Goal: Download file/media

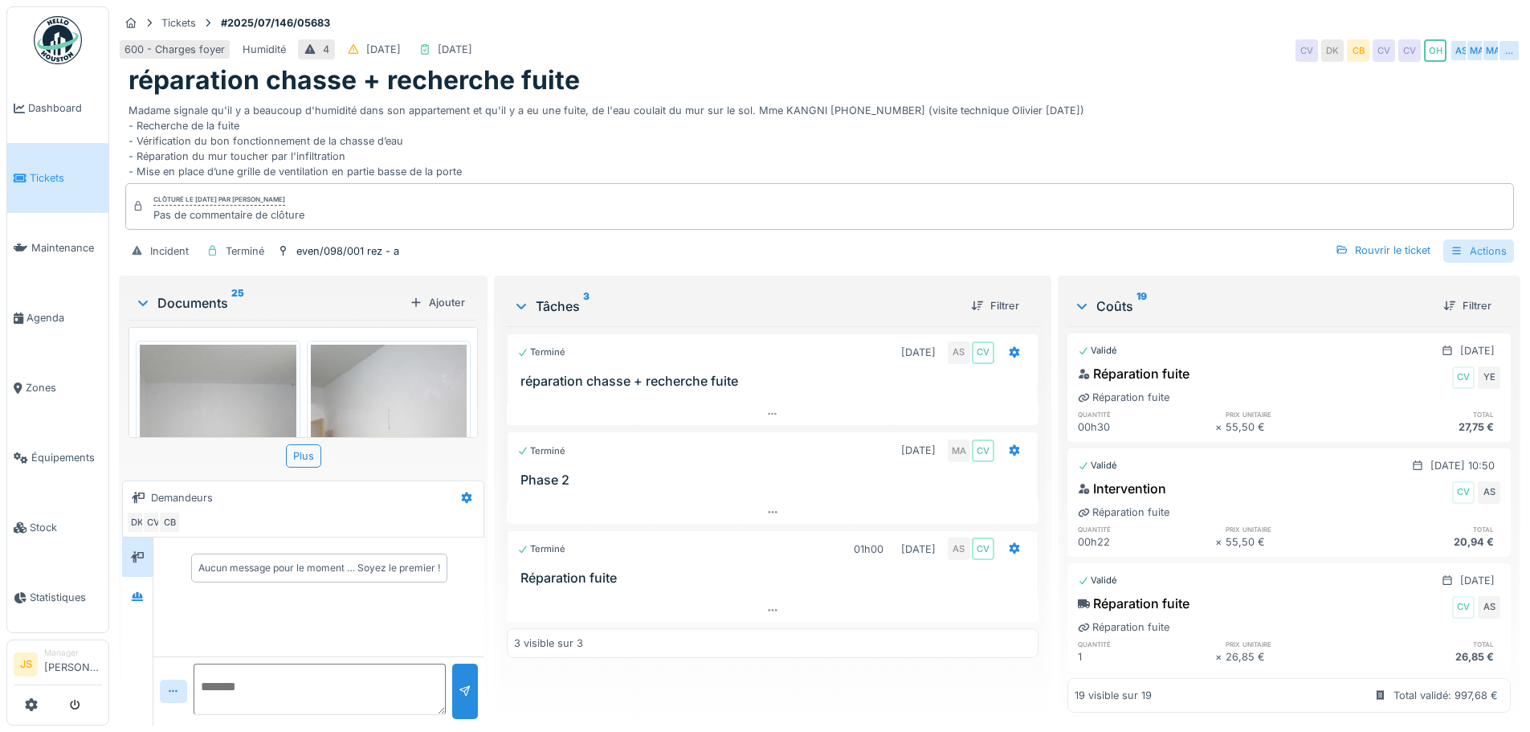
click at [1470, 255] on div "Actions" at bounding box center [1479, 250] width 71 height 23
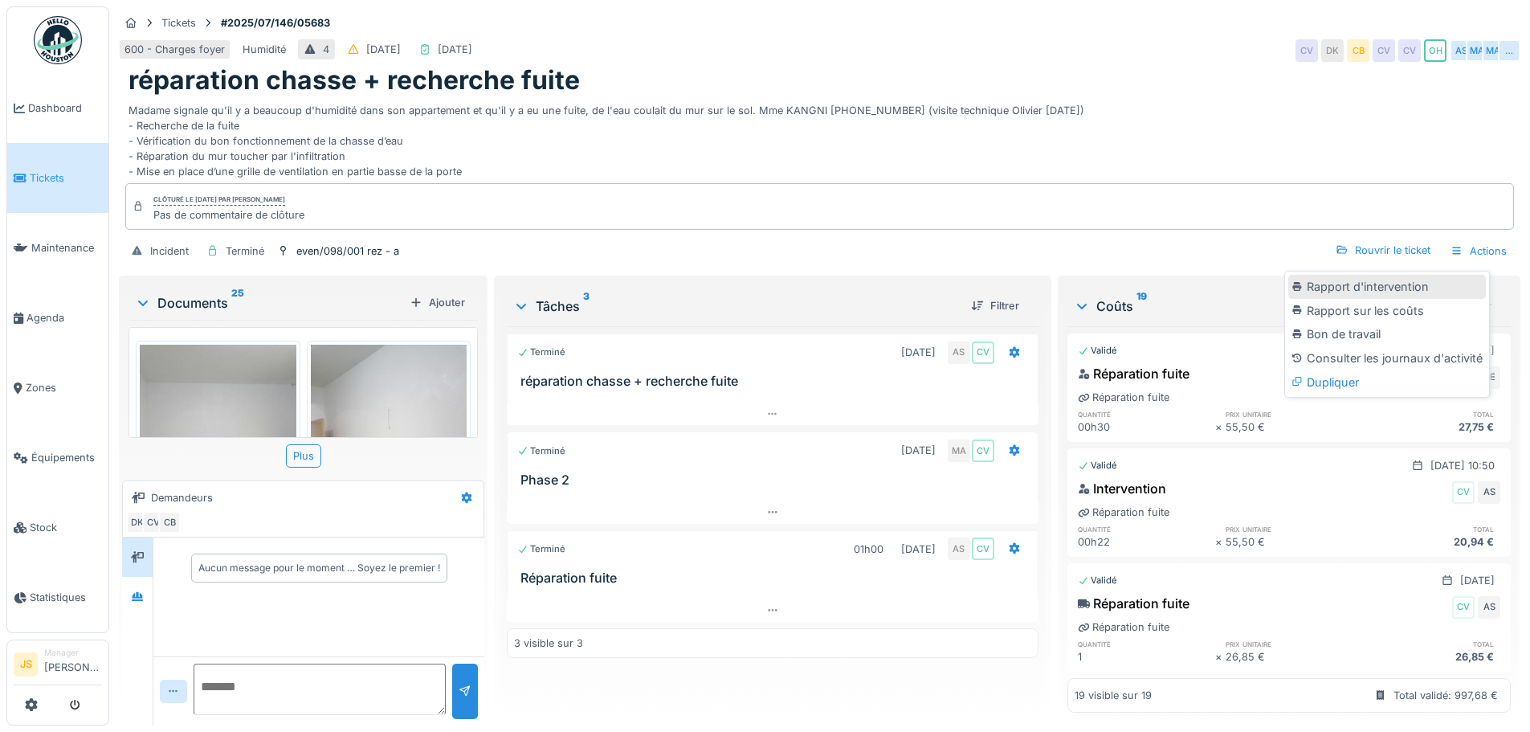
click at [1448, 285] on div "Rapport d'intervention" at bounding box center [1388, 287] width 198 height 24
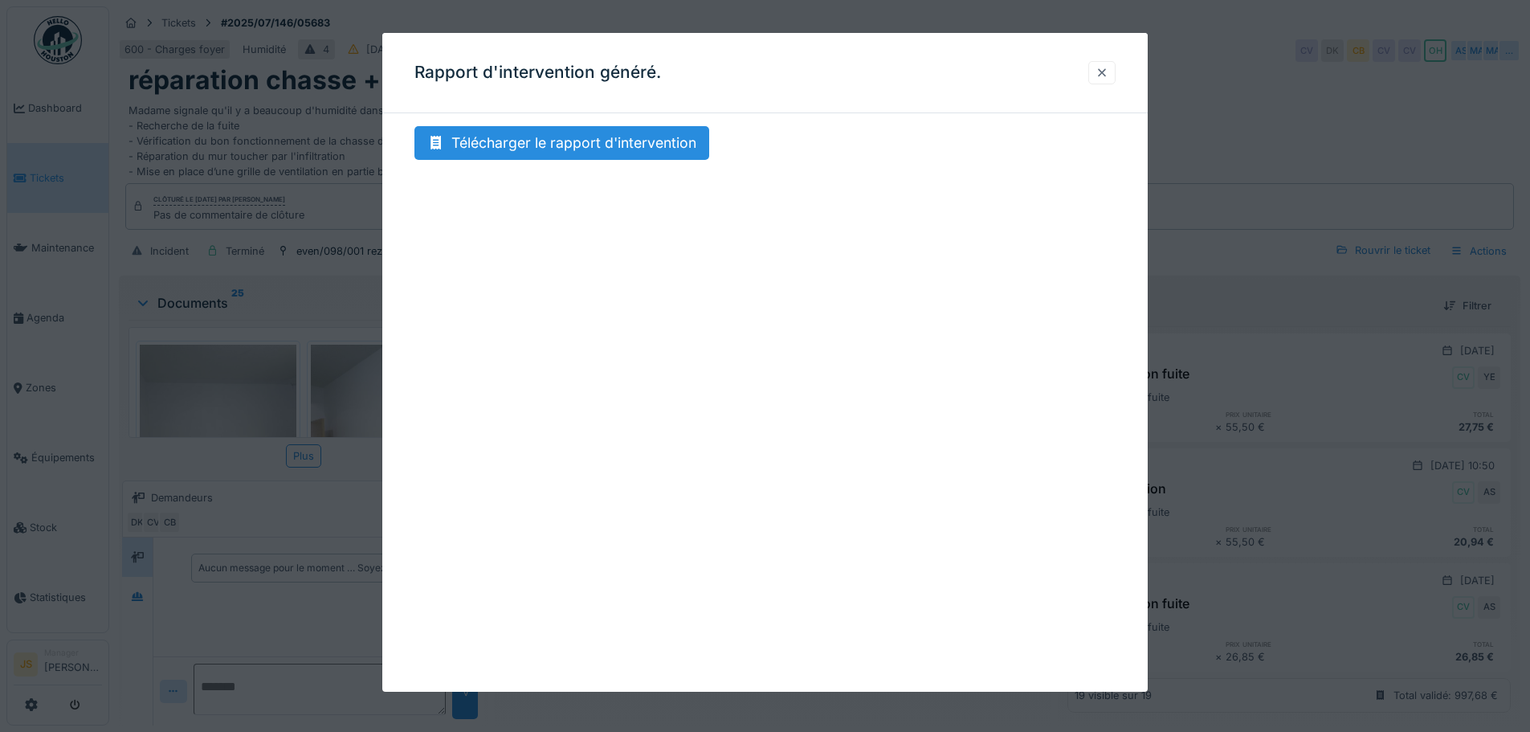
click at [1109, 76] on div at bounding box center [1102, 72] width 13 height 15
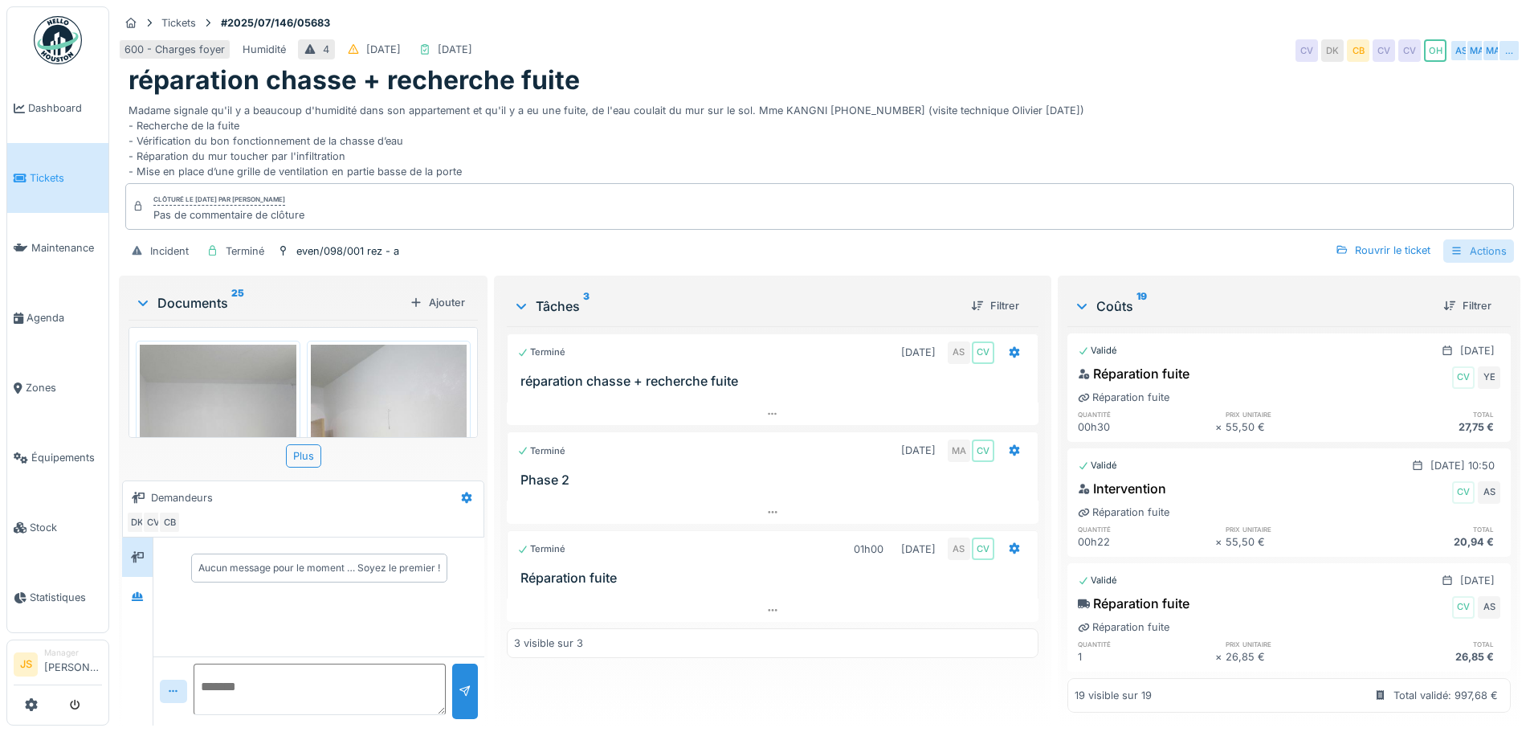
click at [1461, 254] on div "Actions" at bounding box center [1479, 250] width 71 height 23
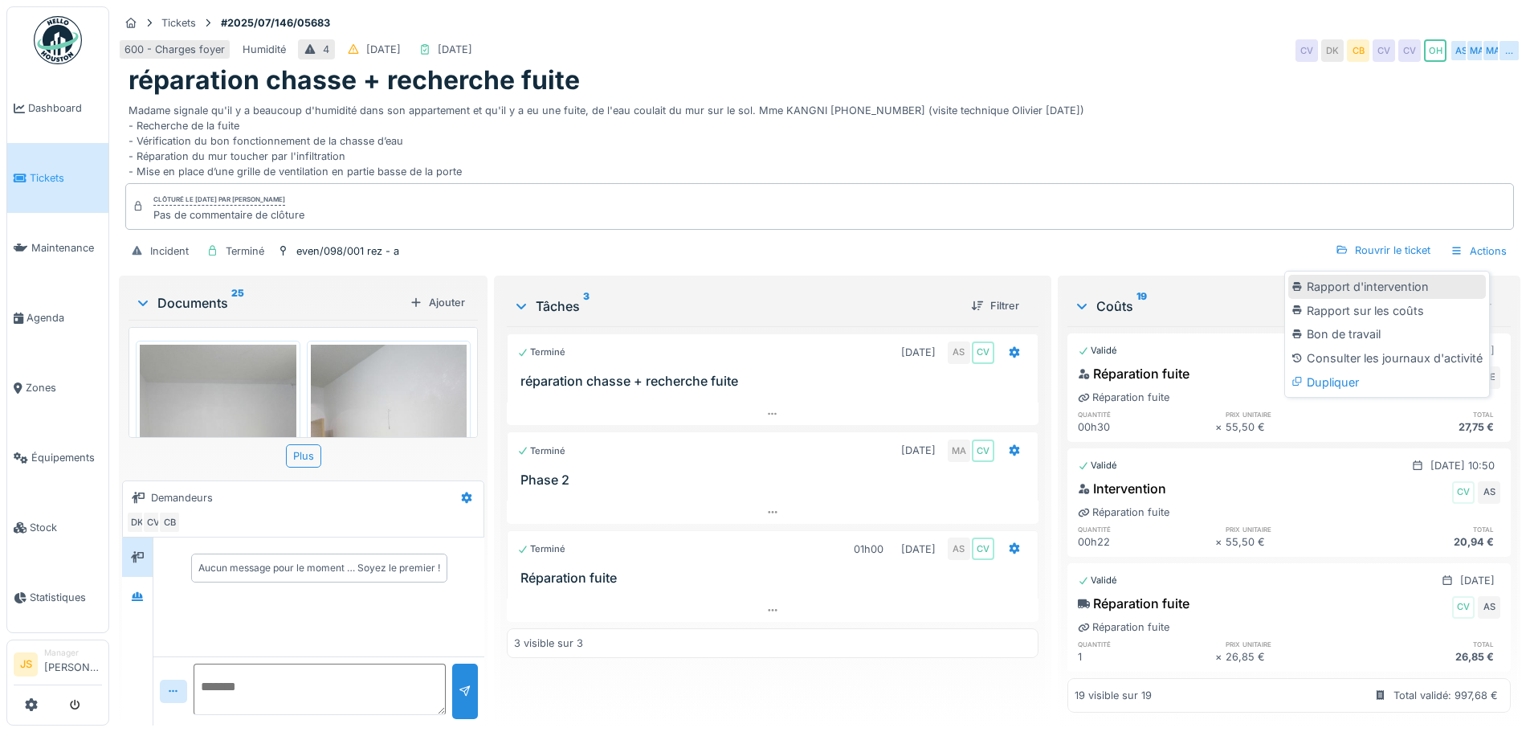
click at [1391, 295] on div "Rapport d'intervention" at bounding box center [1388, 287] width 198 height 24
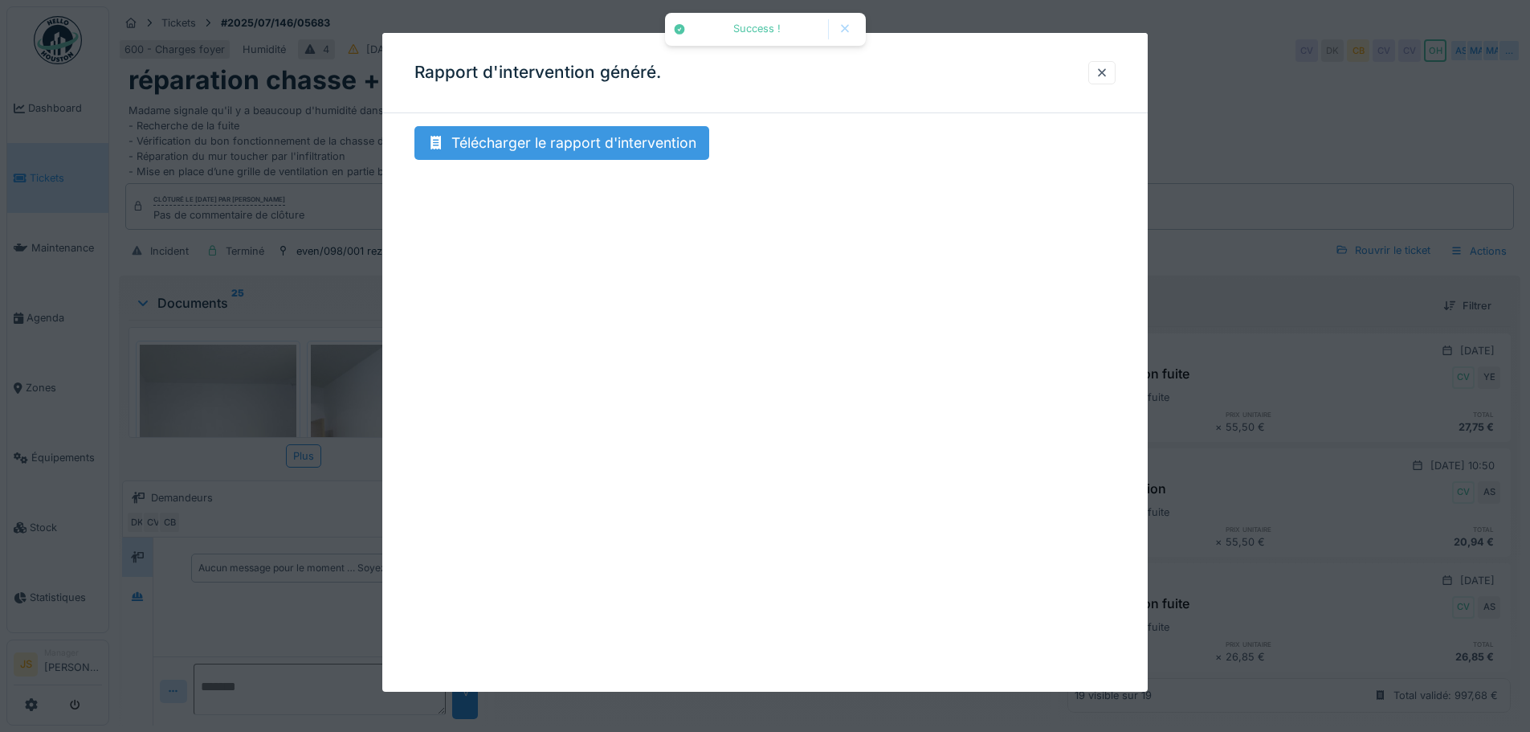
click at [598, 147] on div "Télécharger le rapport d'intervention" at bounding box center [562, 143] width 295 height 34
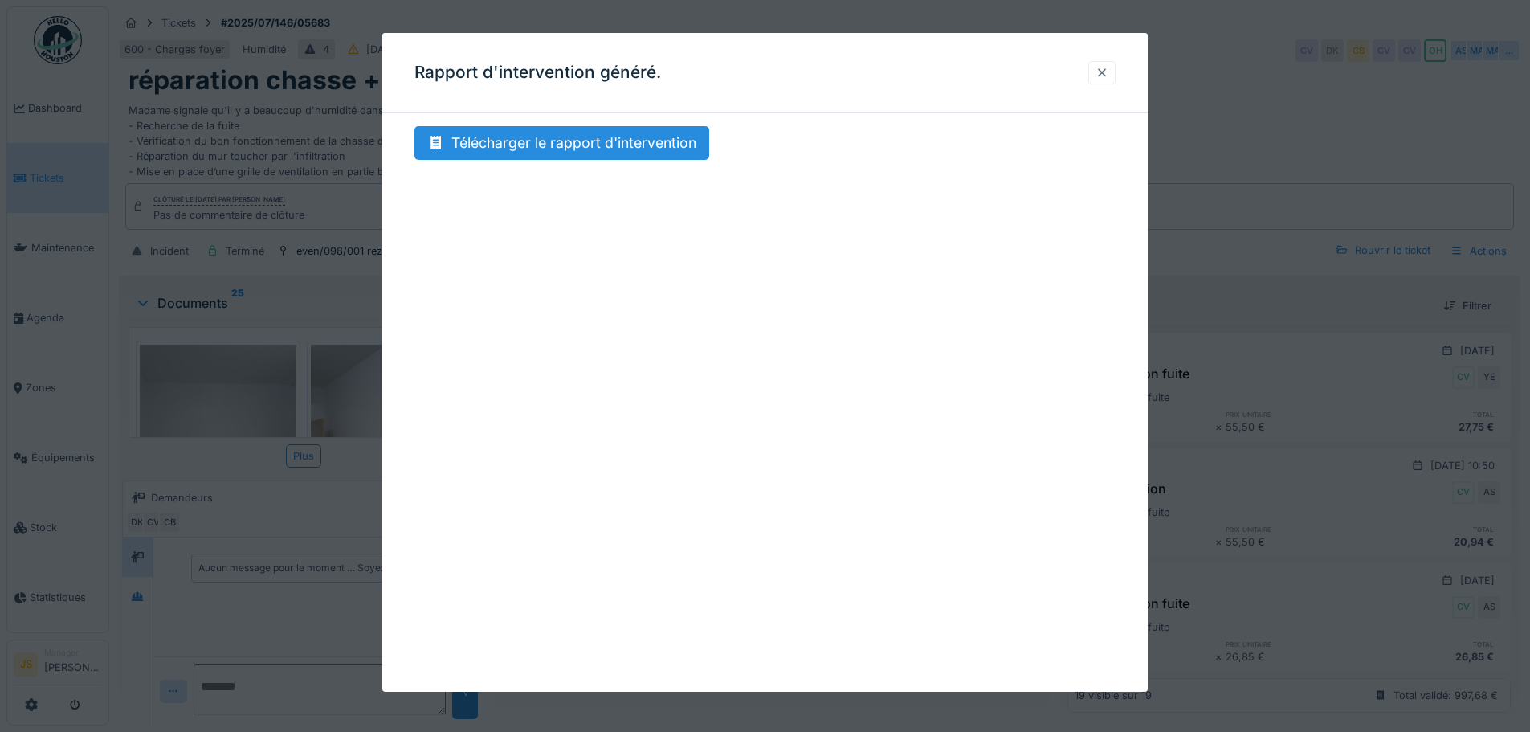
click at [1108, 74] on div at bounding box center [1102, 72] width 13 height 15
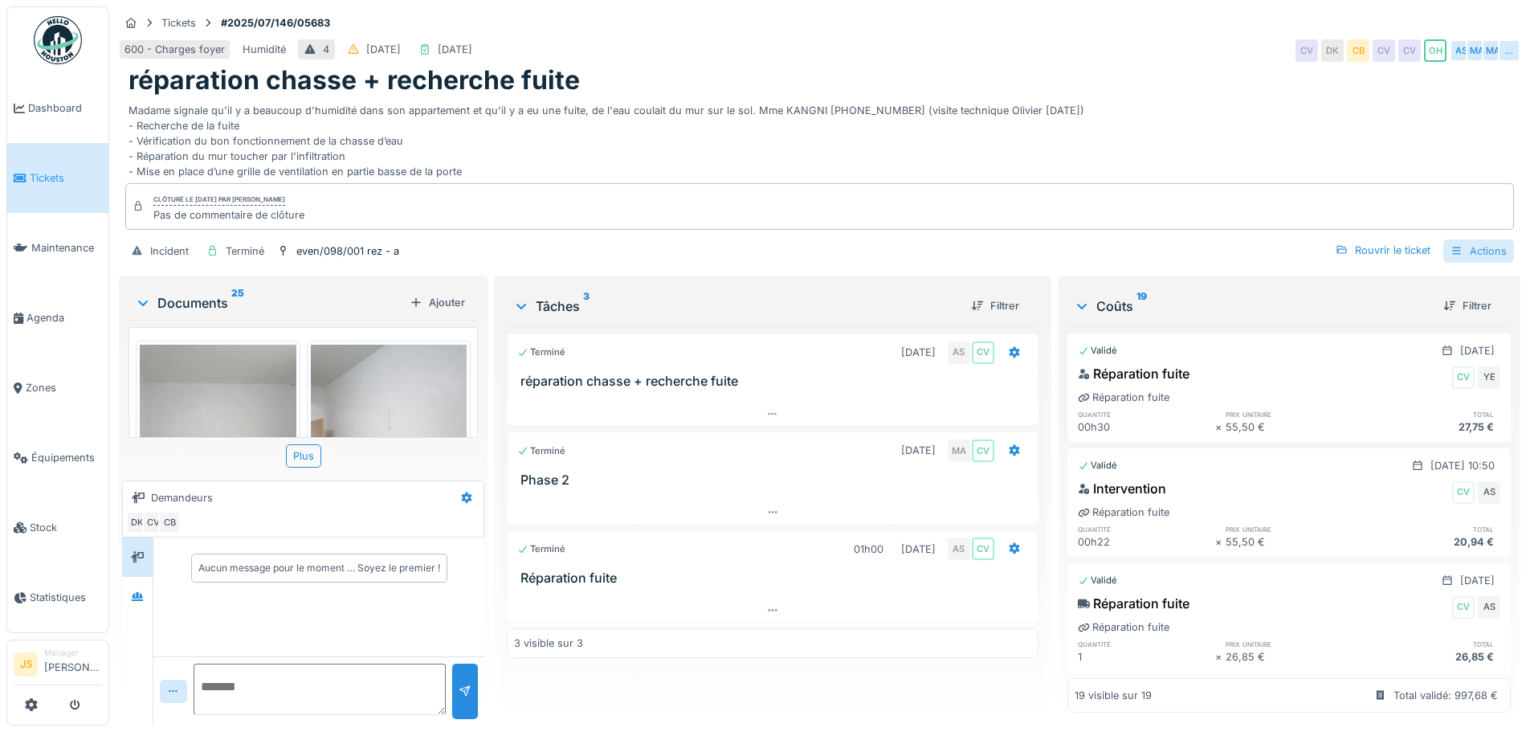
click at [1456, 255] on div "Actions" at bounding box center [1479, 250] width 71 height 23
click at [1387, 317] on div "Rapport sur les coûts" at bounding box center [1388, 311] width 198 height 24
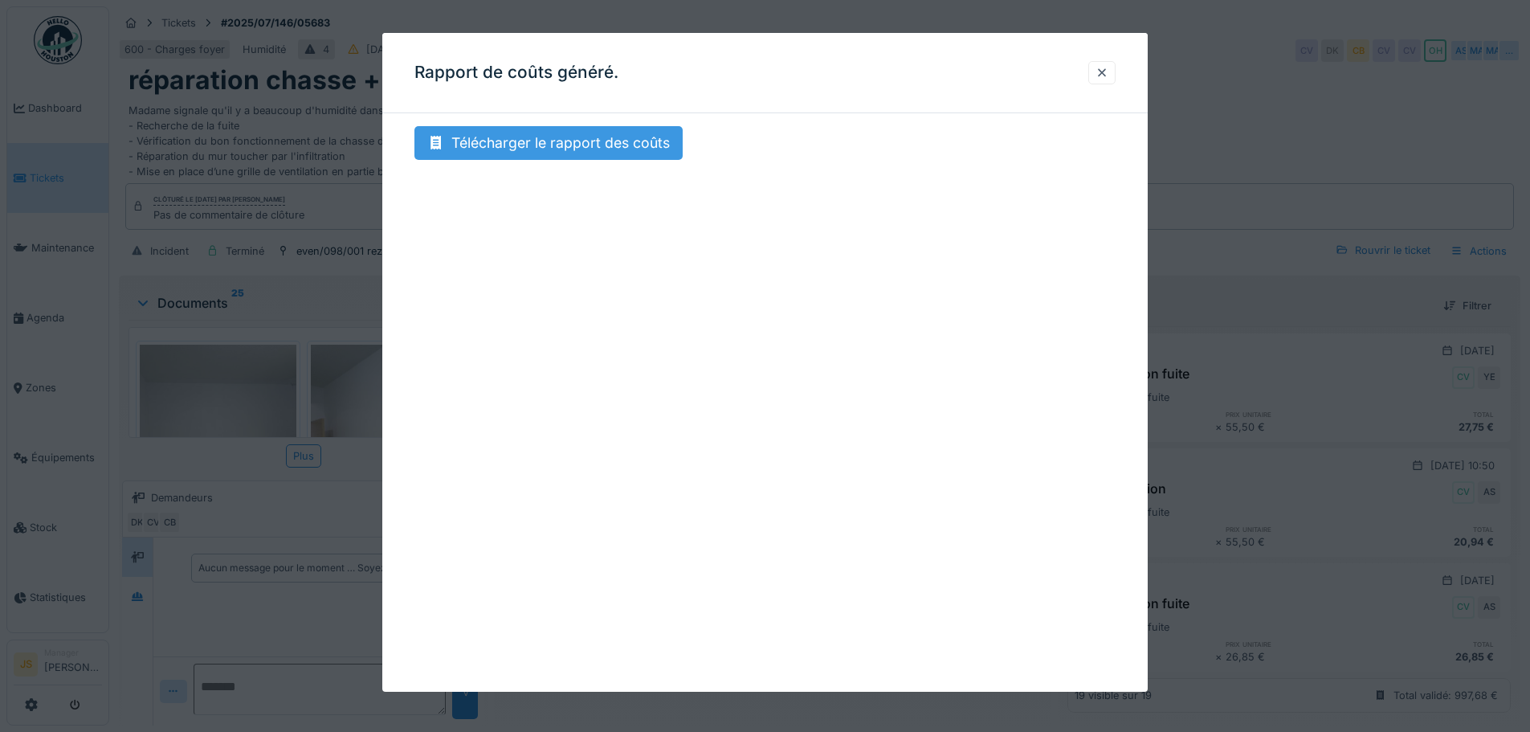
click at [617, 153] on div "Télécharger le rapport des coûts" at bounding box center [549, 143] width 268 height 34
click at [1107, 69] on div at bounding box center [1102, 72] width 13 height 15
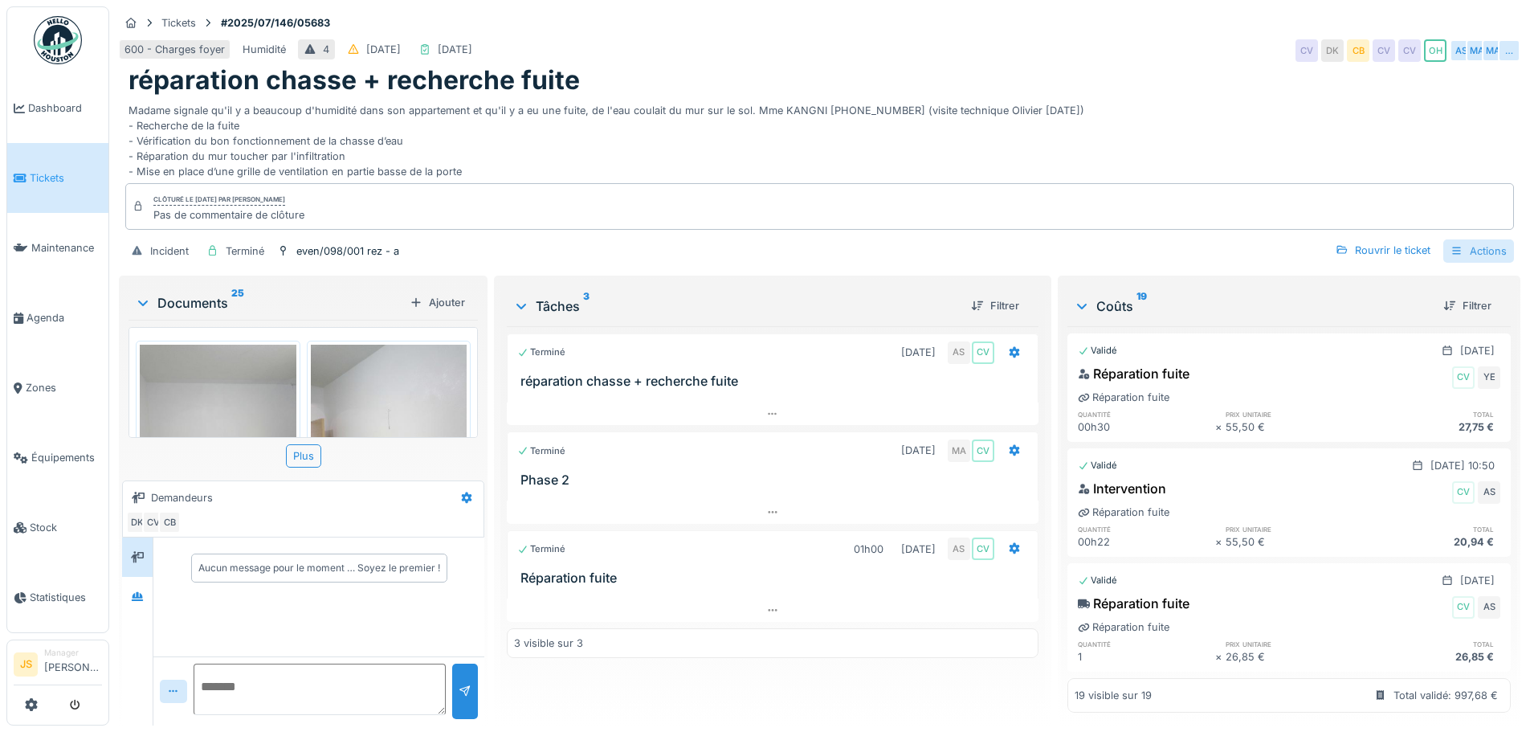
click at [1451, 251] on icon at bounding box center [1457, 251] width 13 height 10
click at [1382, 341] on div "Bon de travail" at bounding box center [1388, 334] width 198 height 24
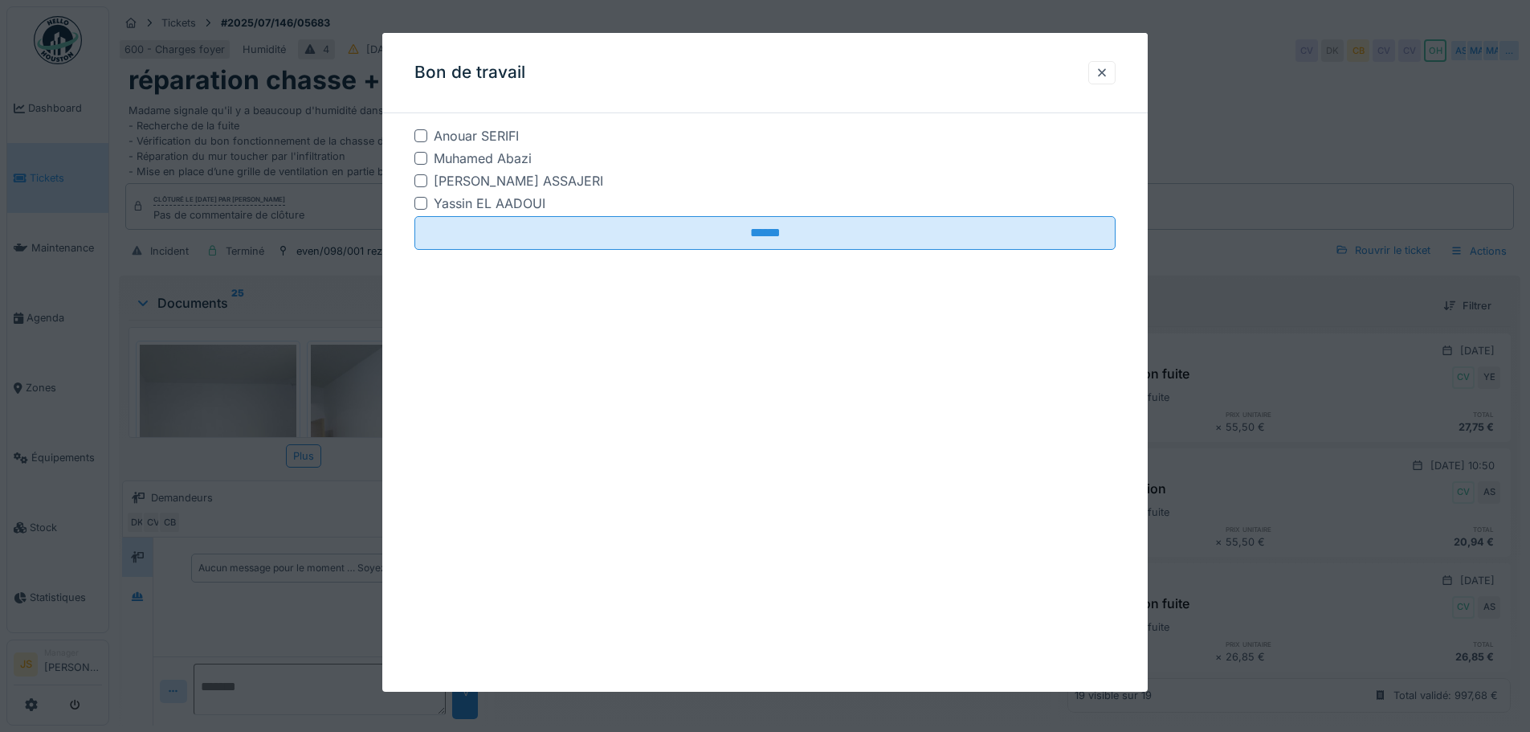
click at [451, 203] on div "Yassin EL AADOUI" at bounding box center [490, 203] width 112 height 19
click at [449, 182] on div "[PERSON_NAME] ASSAJERI" at bounding box center [519, 180] width 170 height 19
click at [441, 152] on div "Muhamed Abazi" at bounding box center [483, 158] width 98 height 19
click at [442, 132] on div "Anouar SERIFI" at bounding box center [476, 135] width 85 height 19
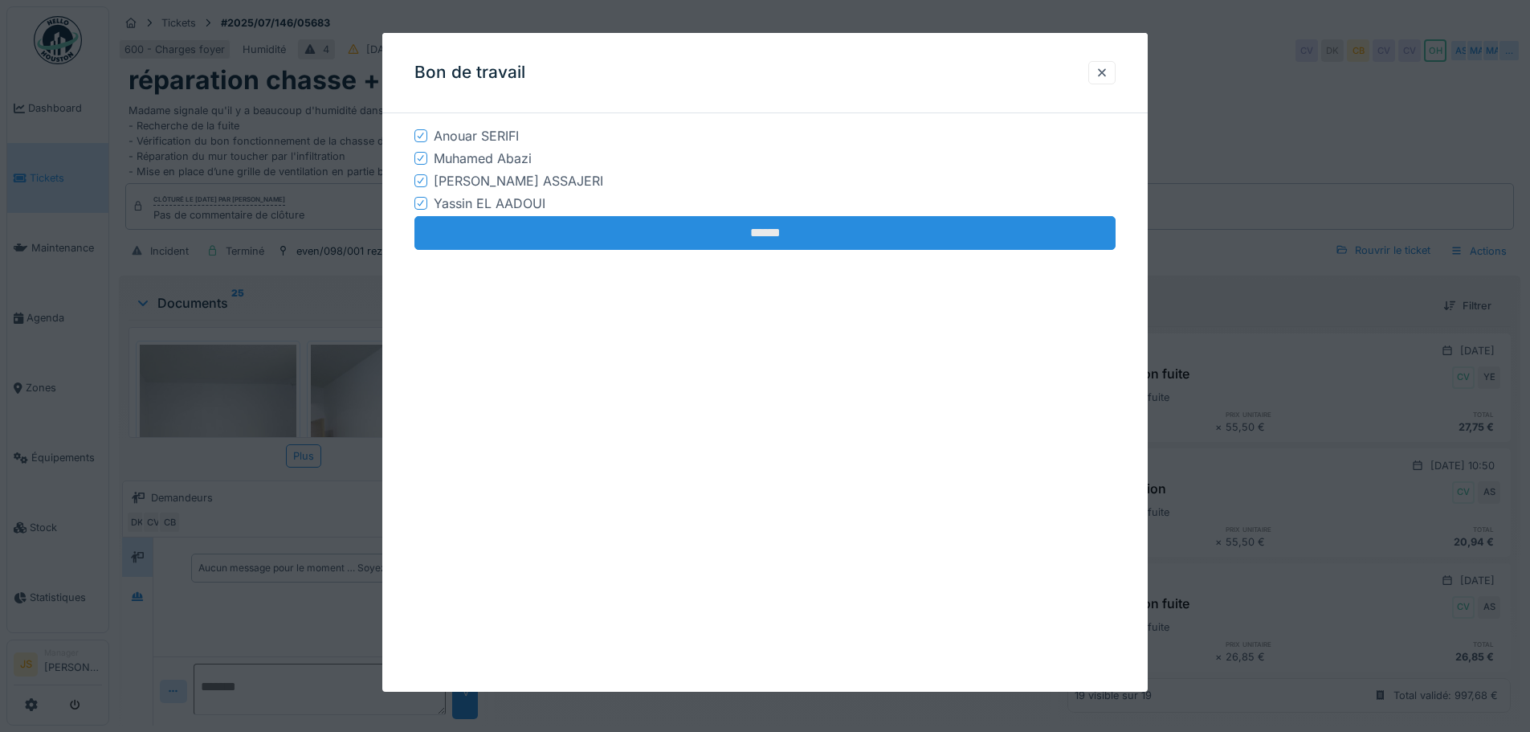
click at [558, 231] on input "******" at bounding box center [765, 233] width 701 height 34
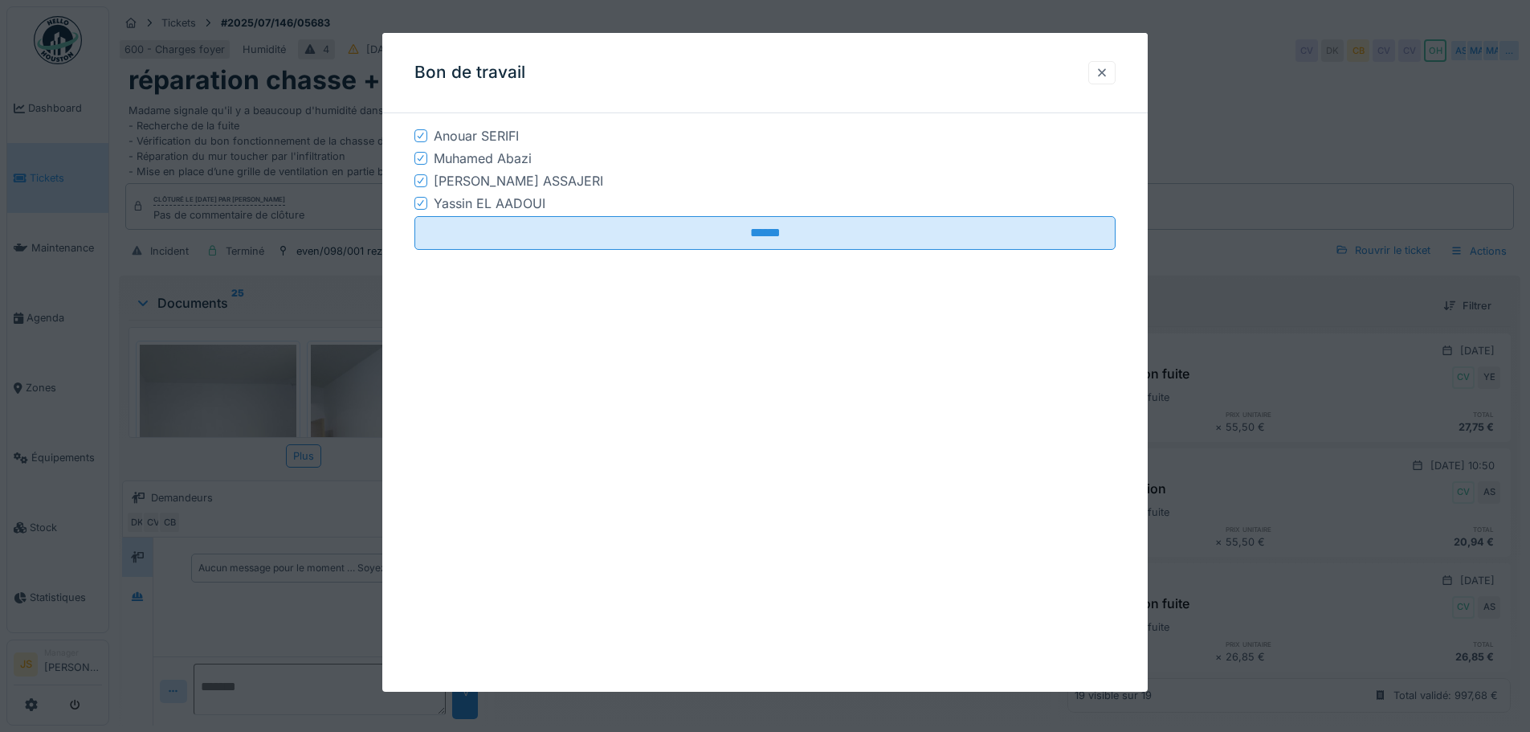
click at [1106, 74] on div at bounding box center [1102, 72] width 13 height 15
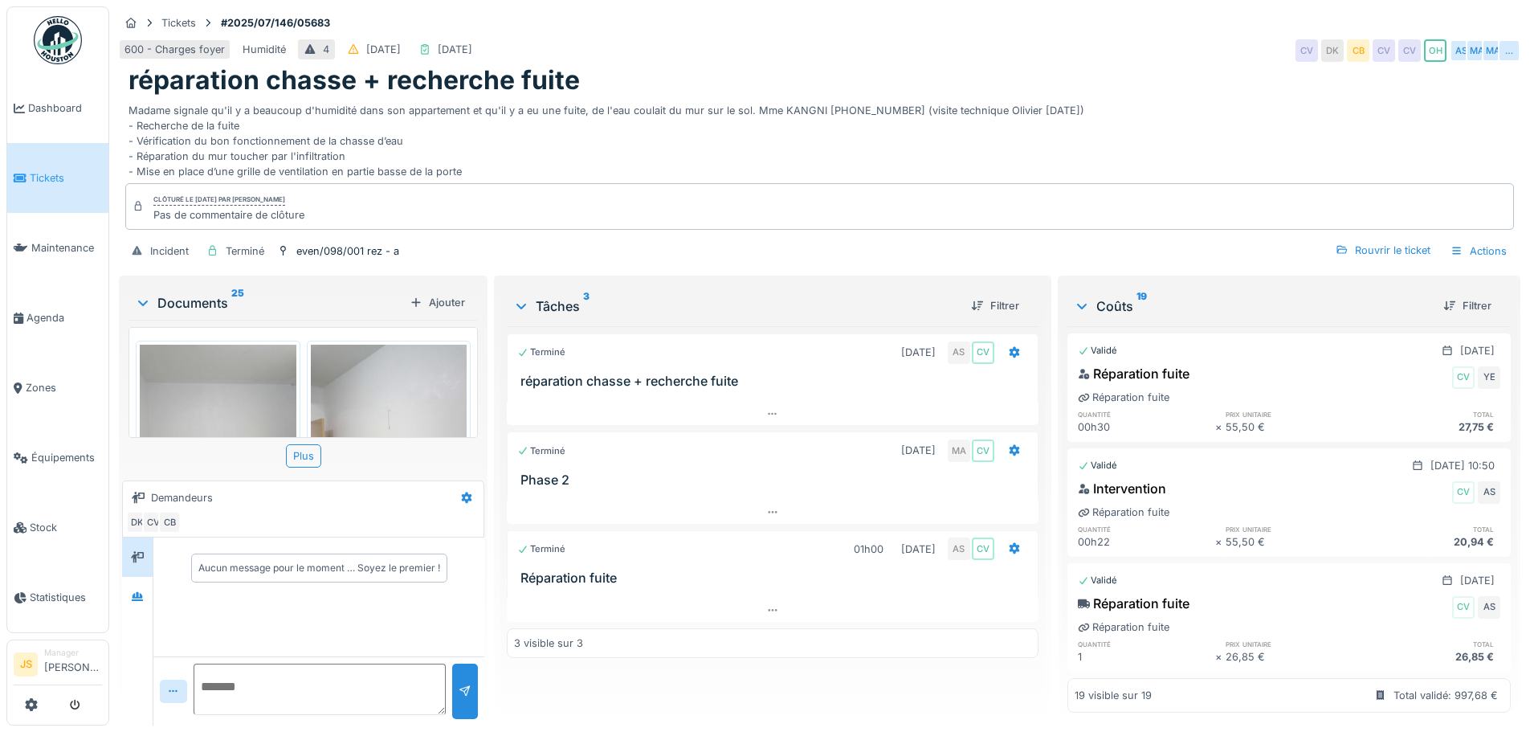
scroll to position [12, 0]
